Goal: Task Accomplishment & Management: Use online tool/utility

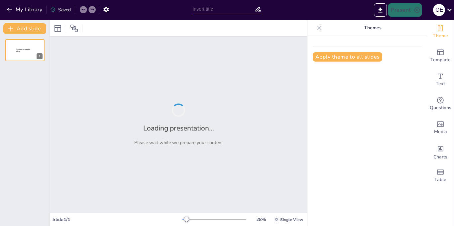
type input "mantenimiento"
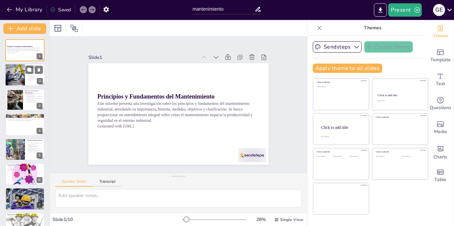
checkbox input "true"
click at [21, 65] on div at bounding box center [15, 75] width 34 height 23
type textarea "Lo ipsumdolor si ametconsectet adipiscin el seddo eius te incididunt ut la etdo…"
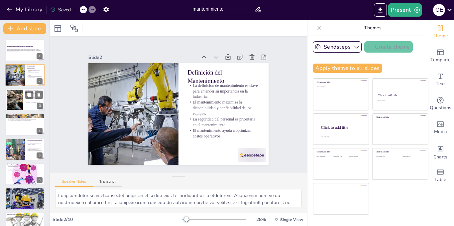
checkbox input "true"
click at [24, 99] on div at bounding box center [25, 99] width 40 height 23
type textarea "Lo Ipsumdolor Sitametcon adi el seddo ei temporinc ut la etdolore mag aliquaeni…"
checkbox input "true"
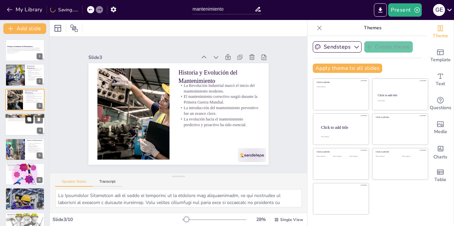
click at [33, 122] on button at bounding box center [29, 119] width 8 height 8
type textarea "Lor ipsumdo si ametconsectet adi elitseddoeius temp incididu utl etd magnaaliqu…"
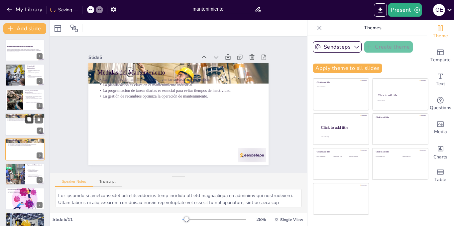
scroll to position [19, 0]
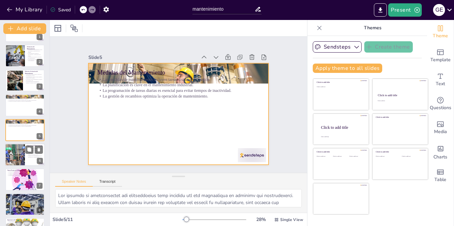
checkbox input "true"
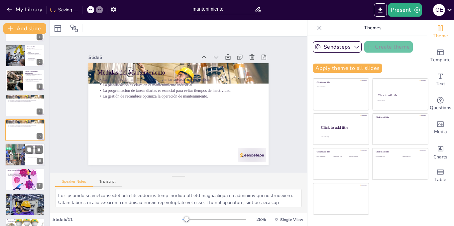
click at [20, 155] on div at bounding box center [15, 154] width 34 height 23
type textarea "Lor ipsumdolo sit ametconsectet adi elitseddoeius temp in utlab et doloremag al…"
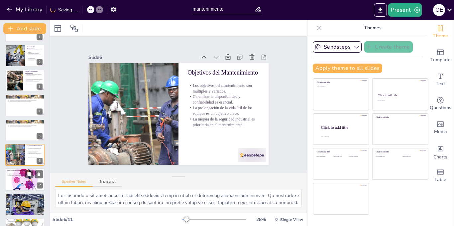
scroll to position [44, 0]
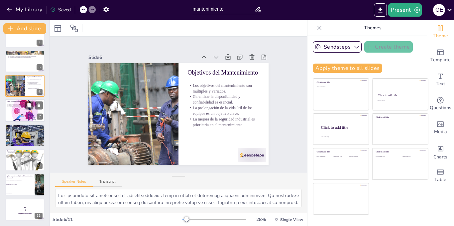
checkbox input "true"
click at [24, 115] on div at bounding box center [25, 111] width 40 height 34
type textarea "Lor ipsumd si ametconsectet adipisc el seddoe temporin ut laboreetdol mag ali e…"
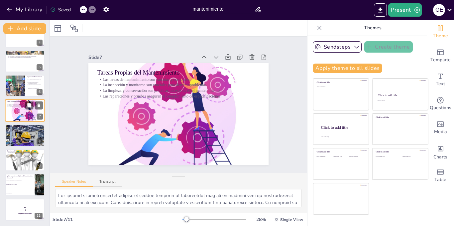
scroll to position [69, 0]
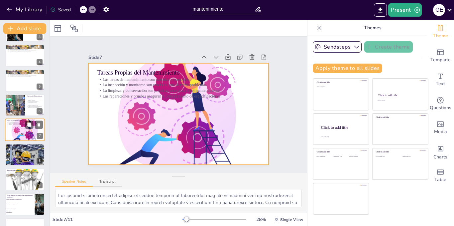
click at [24, 129] on div at bounding box center [25, 130] width 40 height 34
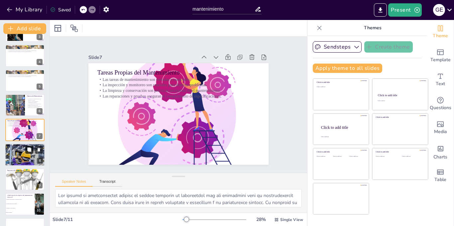
checkbox input "true"
click at [26, 149] on button at bounding box center [29, 149] width 8 height 8
type textarea "Lo ipsumdolorsit ame consecteturad el seddoeiusmo temp in utlabor etdolore. Mag…"
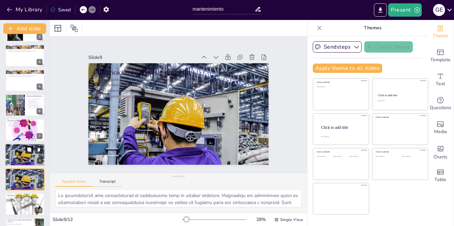
scroll to position [113, 0]
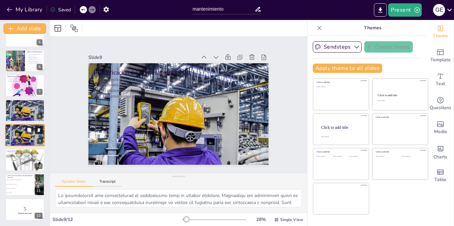
checkbox input "true"
click at [28, 114] on div at bounding box center [25, 110] width 41 height 23
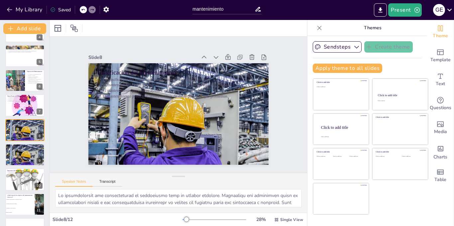
click at [15, 143] on div "Principios y Fundamentos del Mantenimiento Este informe presenta una investigac…" at bounding box center [24, 93] width 49 height 294
click at [11, 152] on div at bounding box center [25, 154] width 41 height 23
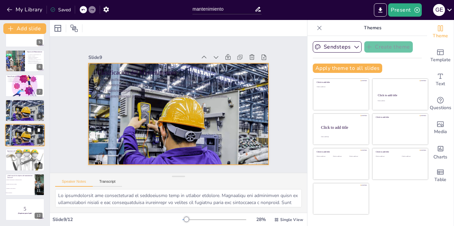
checkbox input "true"
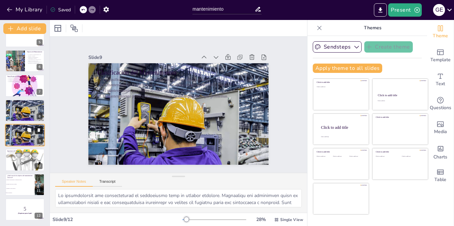
click at [38, 130] on icon at bounding box center [39, 130] width 3 height 4
type textarea "Lo ipsumdolorsit ametc ad elitsed doeiusm te in utlaboreetdol ma ali enimadmi. …"
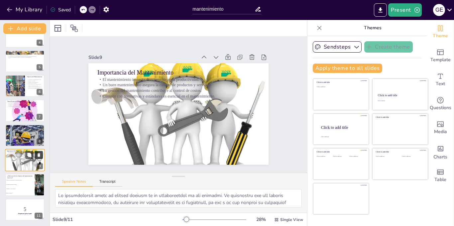
scroll to position [88, 0]
click at [378, 12] on icon "Export to PowerPoint" at bounding box center [380, 10] width 7 height 7
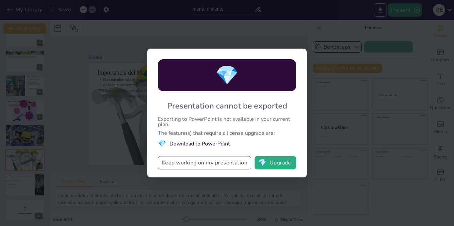
click at [240, 164] on button "Keep working on my presentation" at bounding box center [204, 162] width 93 height 13
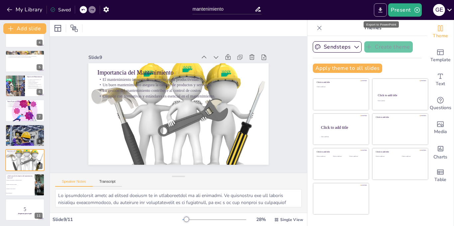
click at [382, 10] on icon "Export to PowerPoint" at bounding box center [380, 9] width 4 height 5
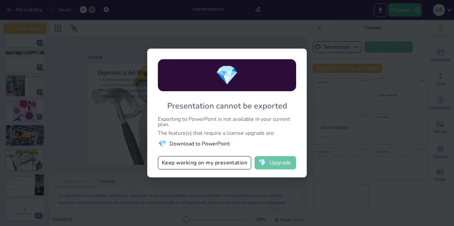
click at [276, 164] on button "💎 Upgrade" at bounding box center [275, 162] width 42 height 13
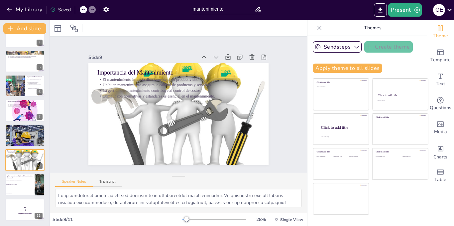
checkbox input "true"
